Goal: Task Accomplishment & Management: Manage account settings

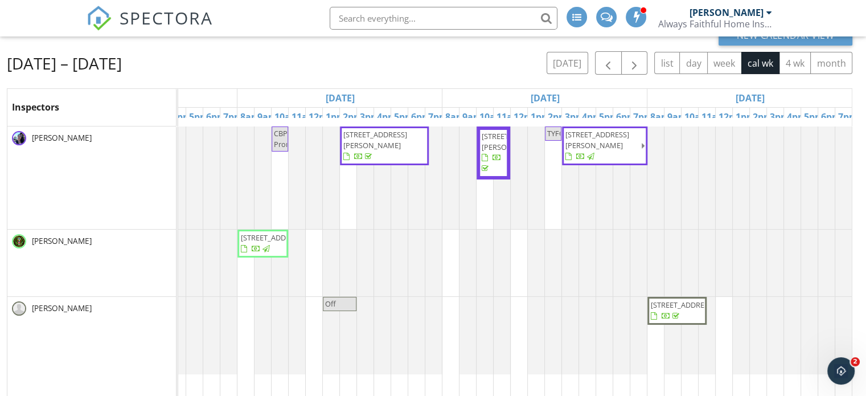
scroll to position [93, 0]
click at [639, 66] on span "button" at bounding box center [635, 63] width 14 height 14
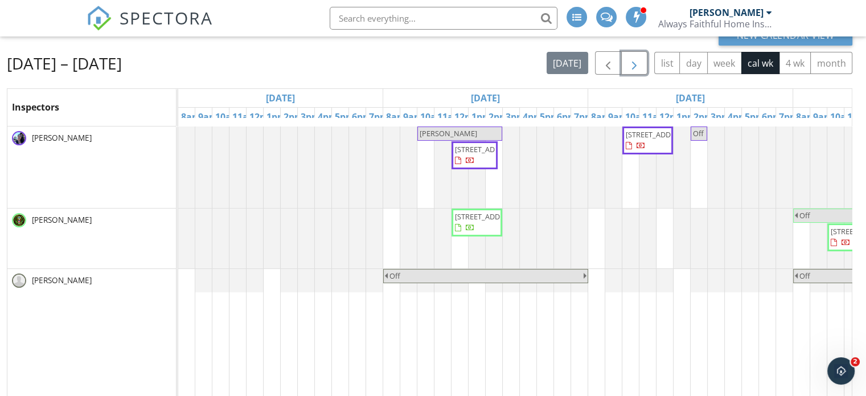
click at [448, 134] on span "[PERSON_NAME]" at bounding box center [460, 133] width 83 height 11
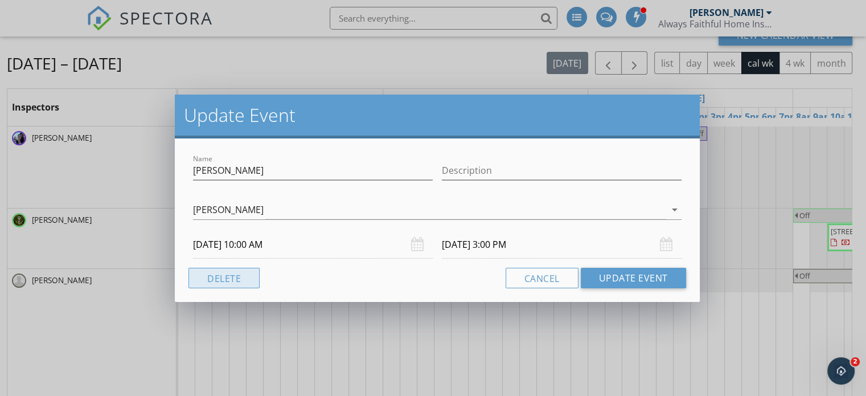
click at [198, 283] on button "Delete" at bounding box center [224, 278] width 71 height 21
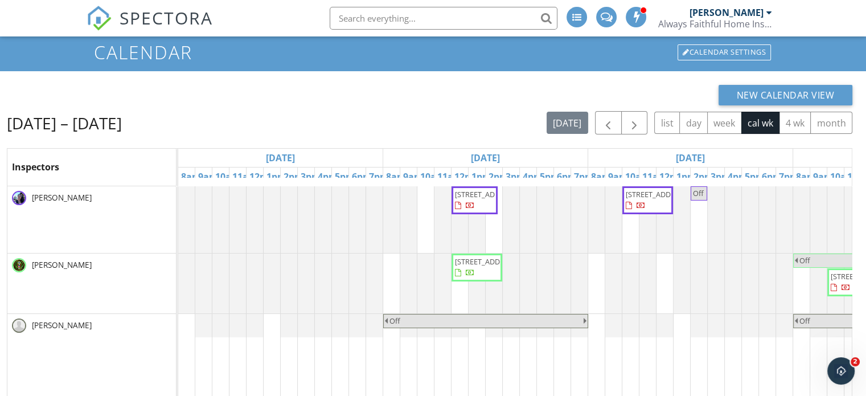
scroll to position [33, 0]
click at [633, 124] on span "button" at bounding box center [635, 124] width 14 height 14
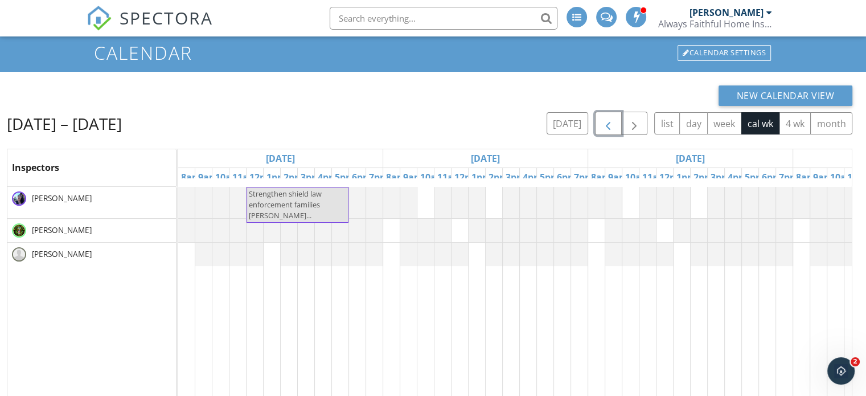
click at [605, 128] on span "button" at bounding box center [608, 124] width 14 height 14
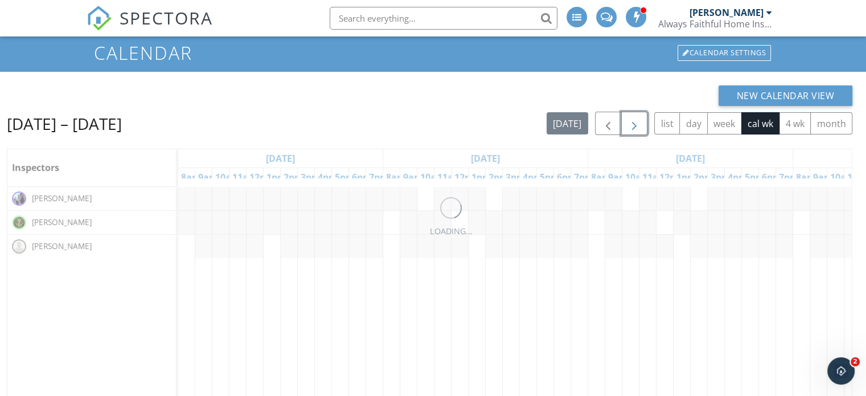
click at [639, 117] on span "button" at bounding box center [635, 124] width 14 height 14
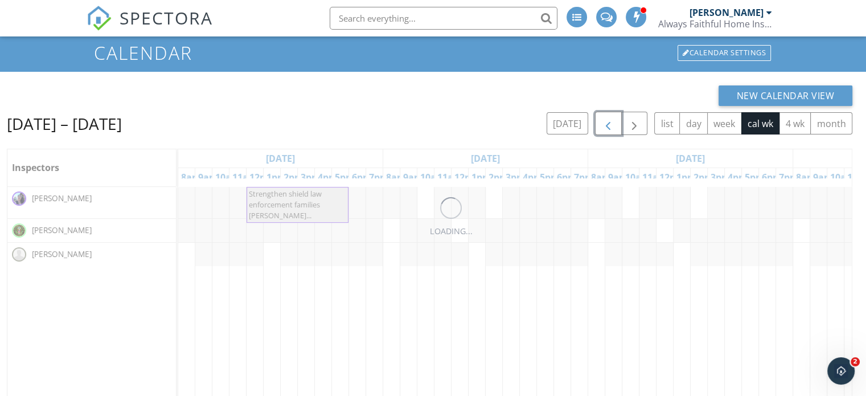
click at [607, 123] on span "button" at bounding box center [608, 124] width 14 height 14
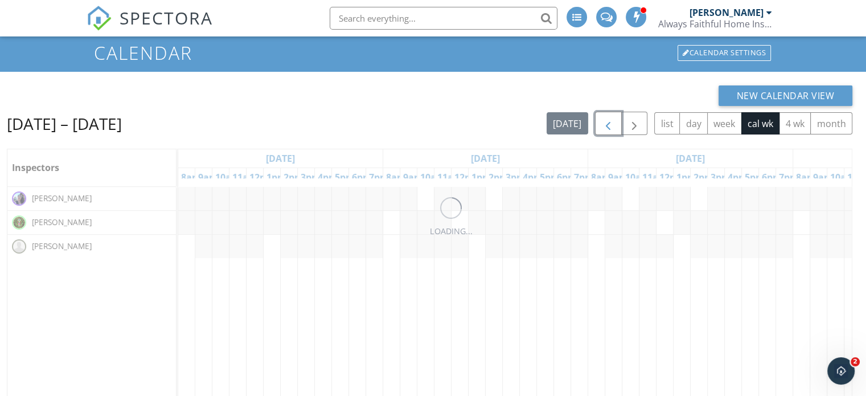
scroll to position [0, 276]
